Goal: Communication & Community: Answer question/provide support

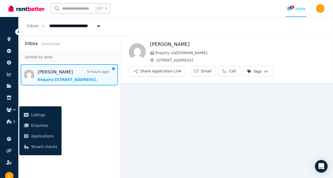
click at [74, 75] on span "Message list" at bounding box center [70, 74] width 102 height 21
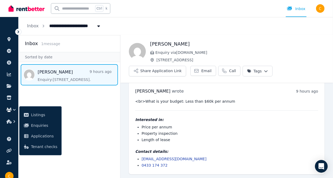
scroll to position [6, 0]
click at [229, 73] on span "Call" at bounding box center [232, 70] width 7 height 5
click at [246, 114] on div "<br>What is your budget: Less than $60k per annum Interested in: Price per annu…" at bounding box center [226, 132] width 183 height 69
